Goal: Transaction & Acquisition: Purchase product/service

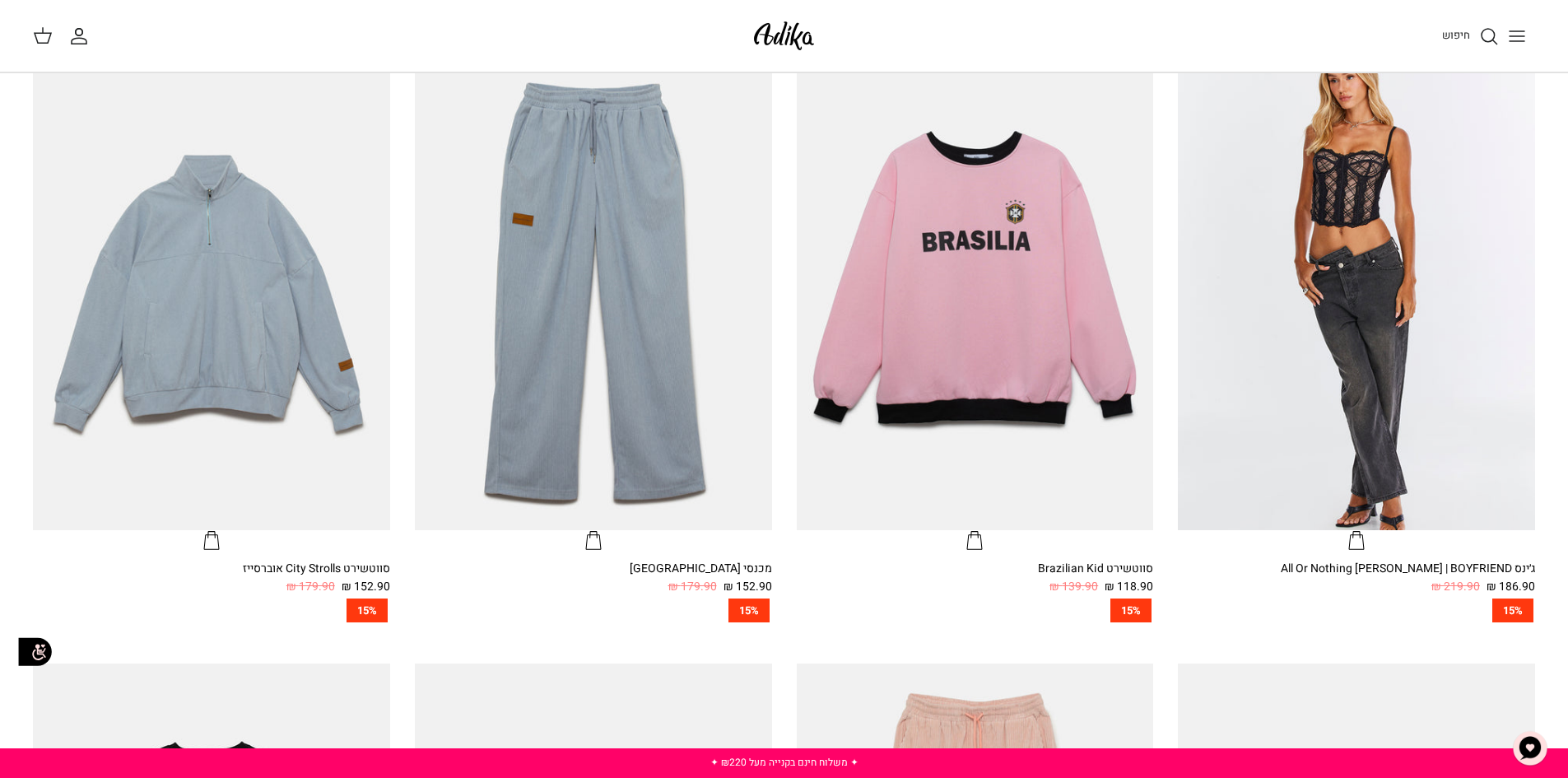
scroll to position [576, 0]
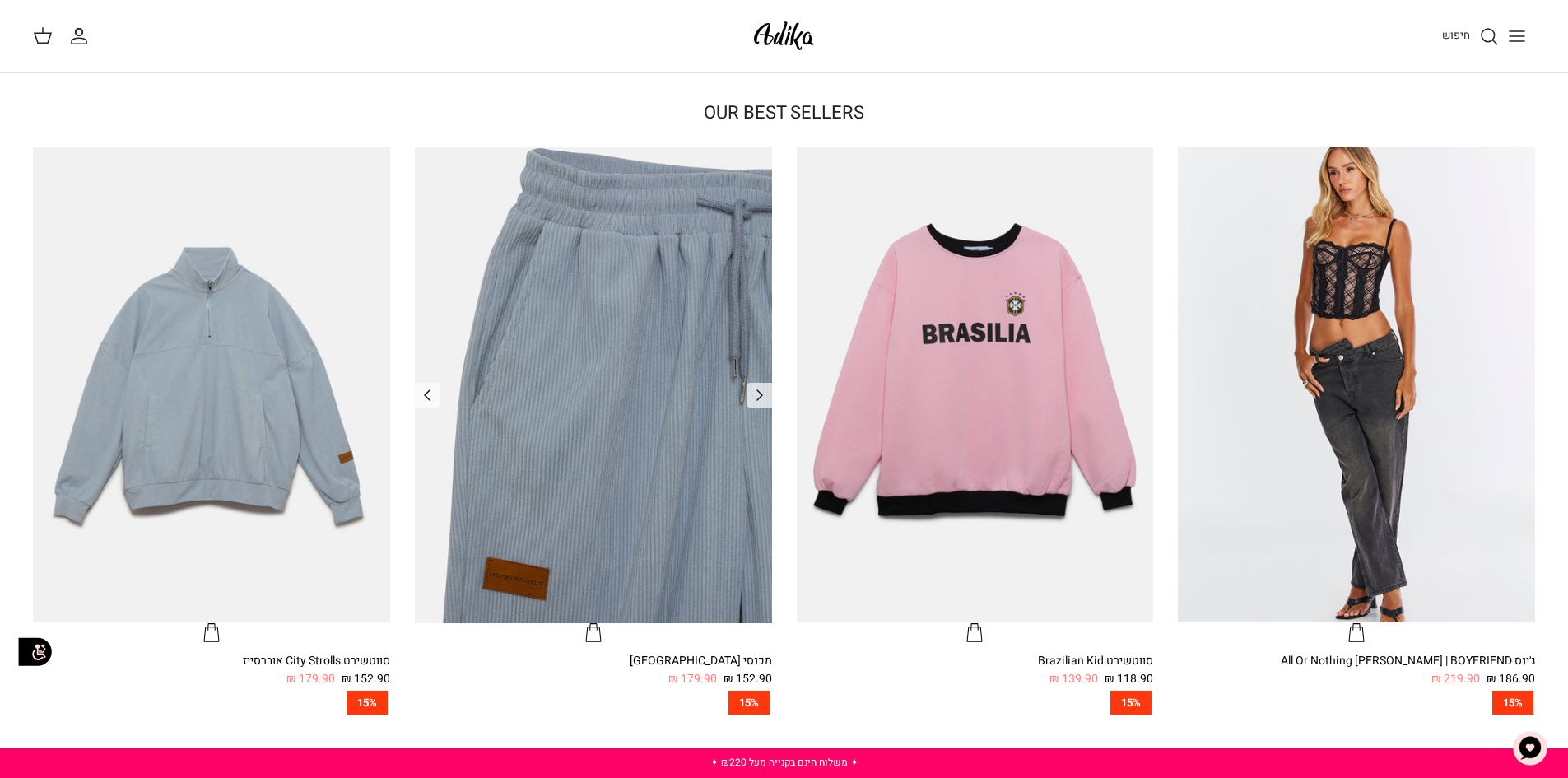
click at [571, 427] on img "מכנסי טרנינג City strolls" at bounding box center [593, 384] width 358 height 476
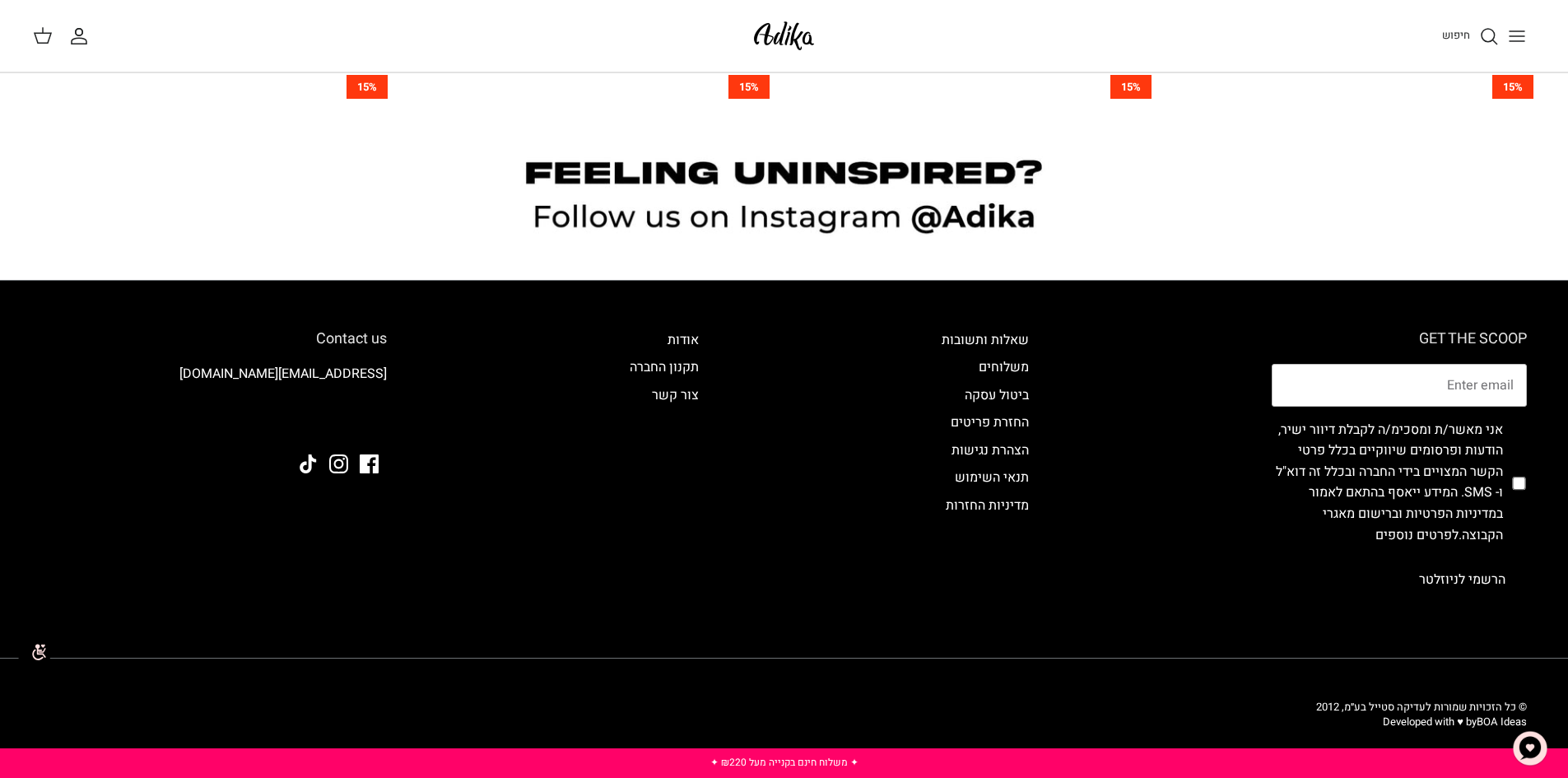
scroll to position [1806, 0]
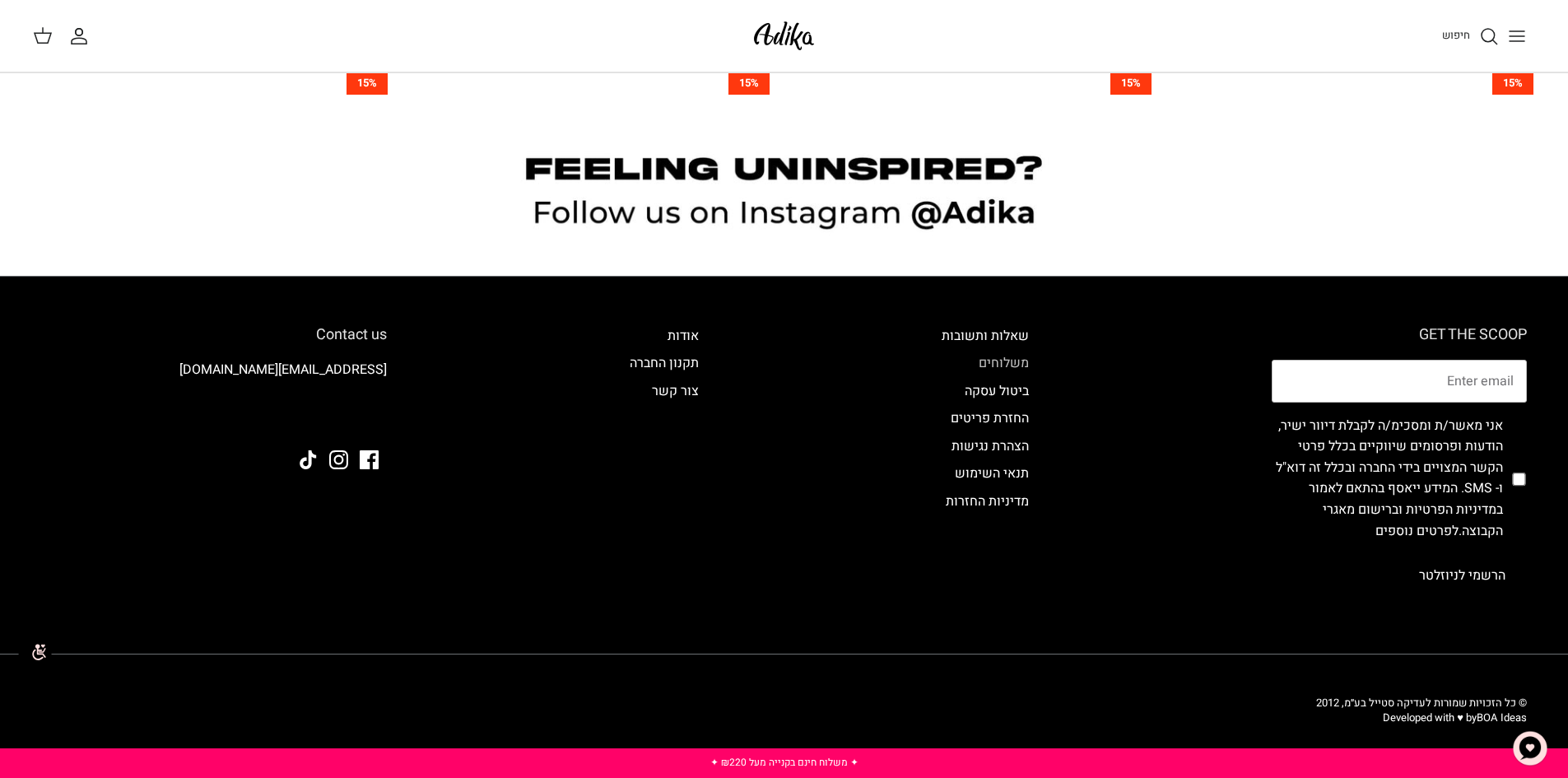
click at [1021, 363] on link "משלוחים" at bounding box center [1003, 363] width 50 height 20
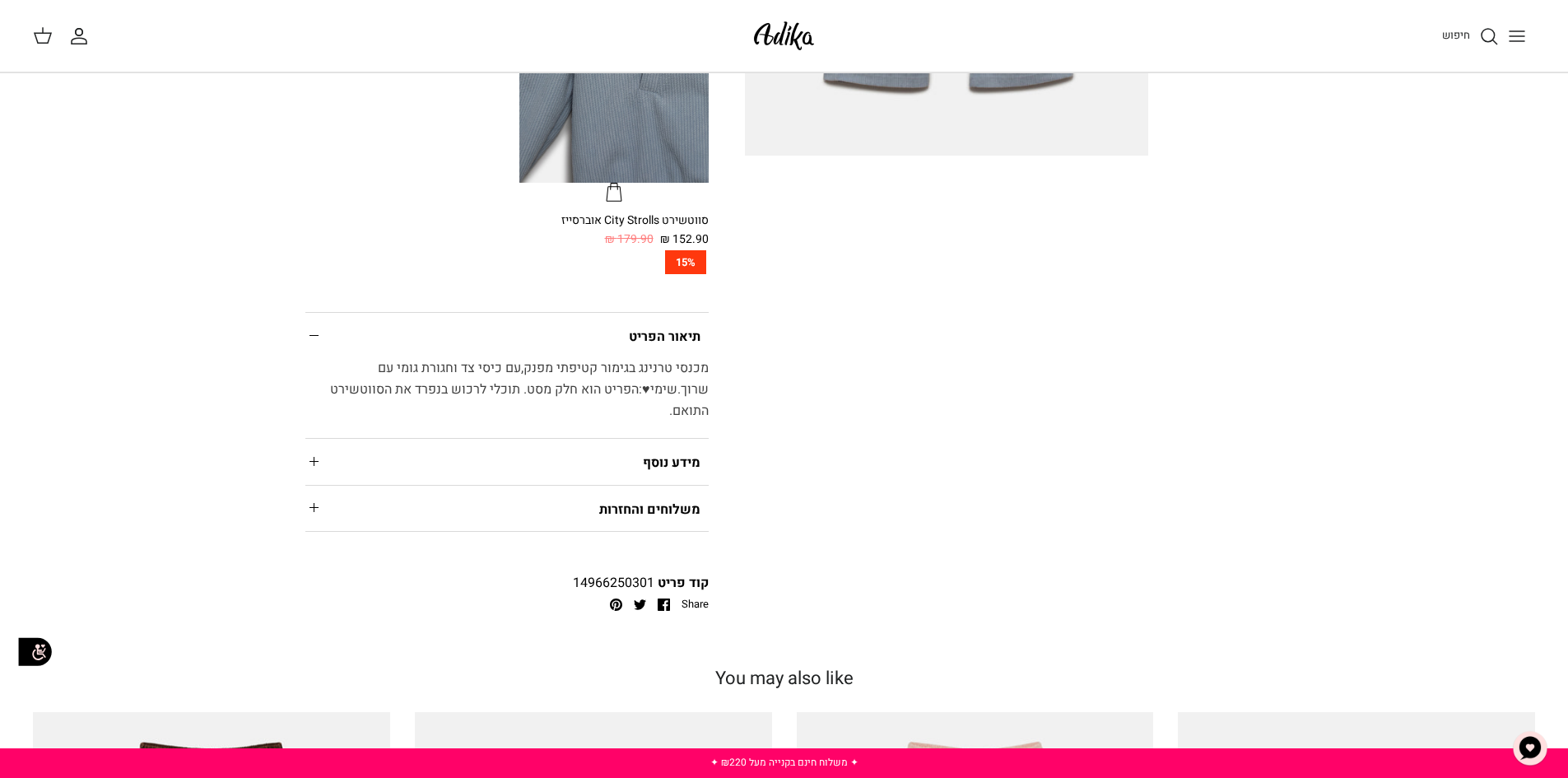
scroll to position [247, 0]
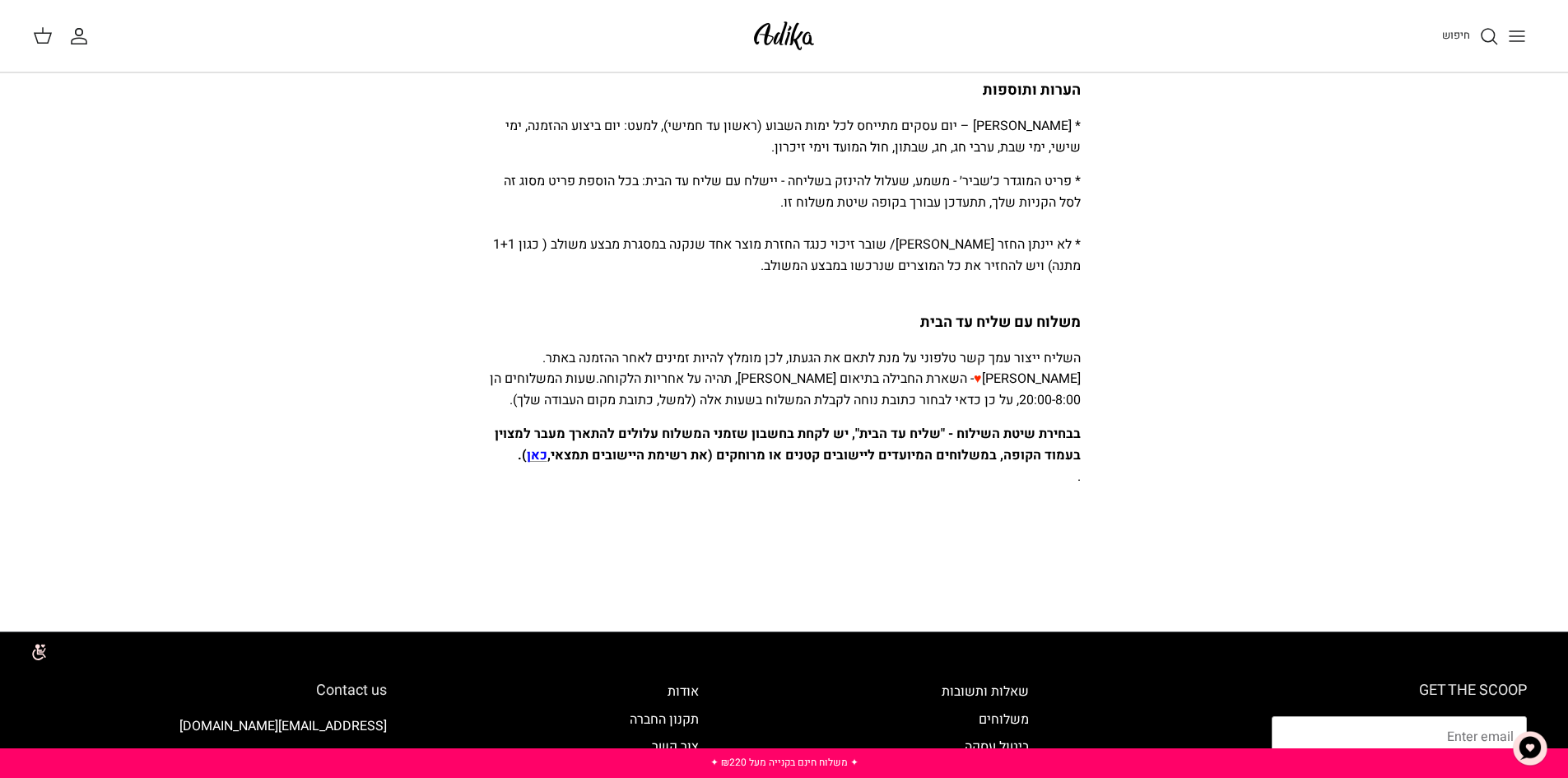
scroll to position [576, 0]
